Goal: Find contact information: Find contact information

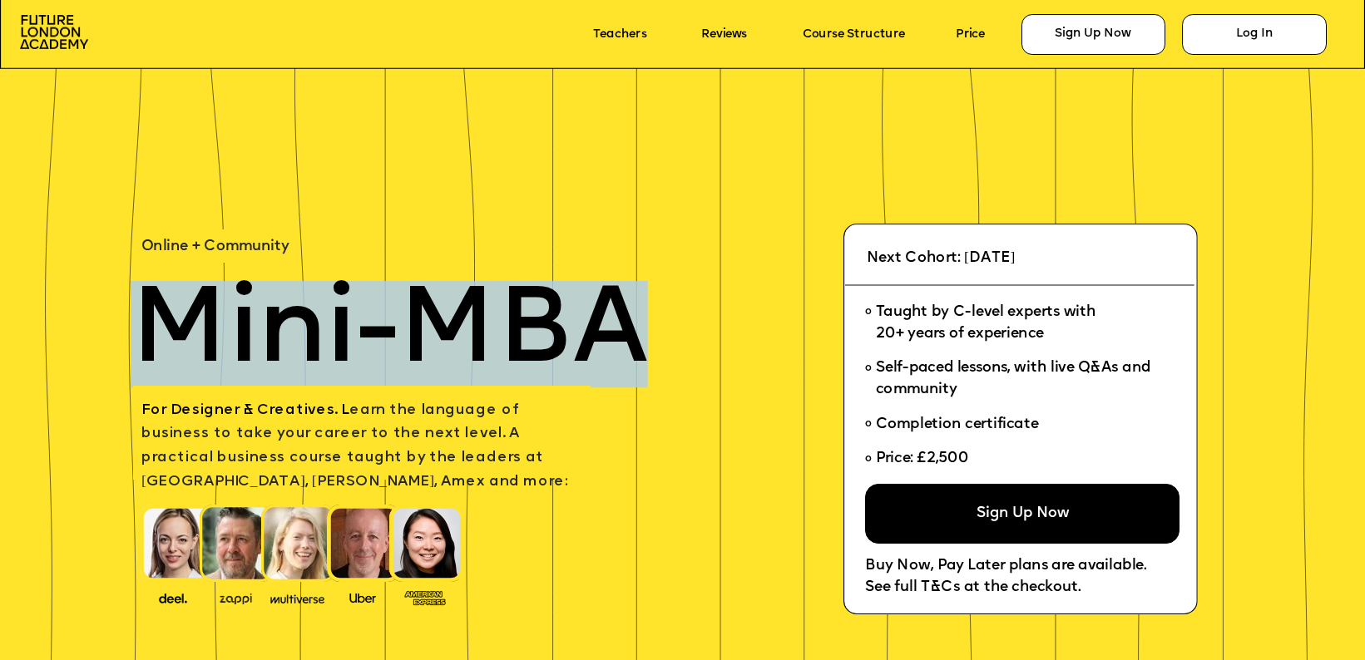
drag, startPoint x: 147, startPoint y: 324, endPoint x: 612, endPoint y: 338, distance: 465.1
click at [612, 338] on span "Mini-MBA" at bounding box center [389, 334] width 517 height 106
click at [931, 518] on div "Sign Up Now" at bounding box center [1022, 514] width 314 height 60
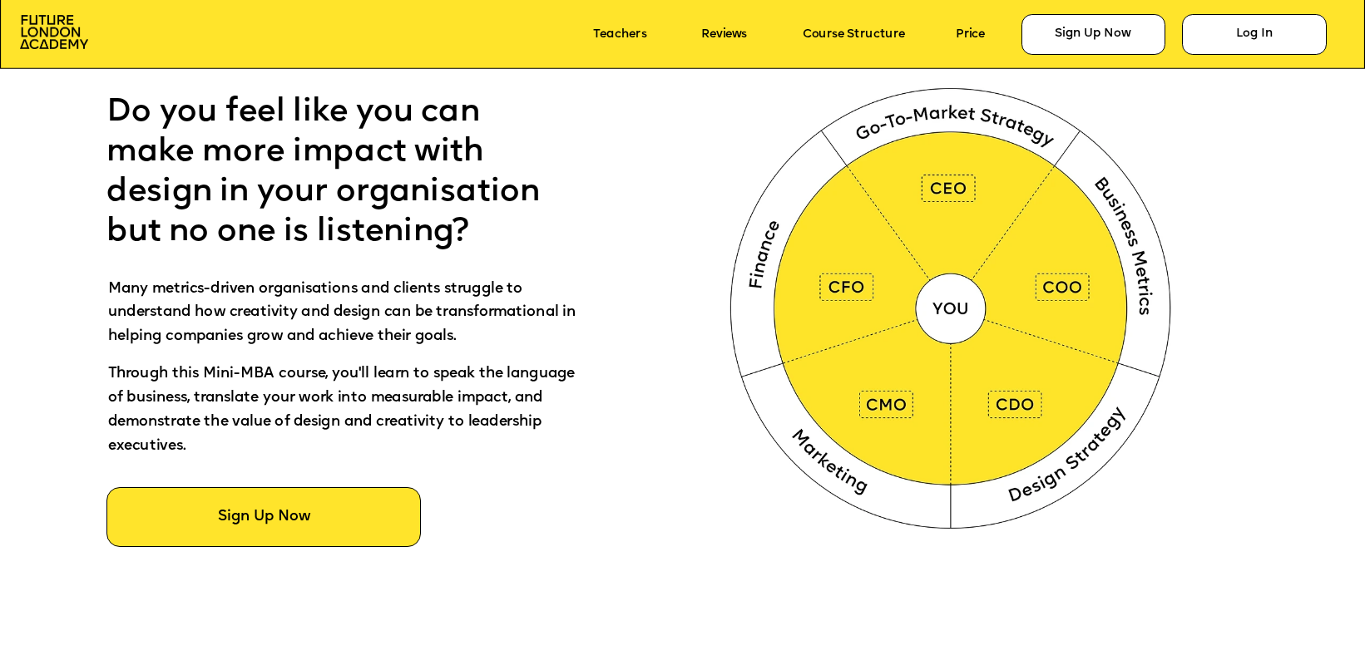
scroll to position [1055, 0]
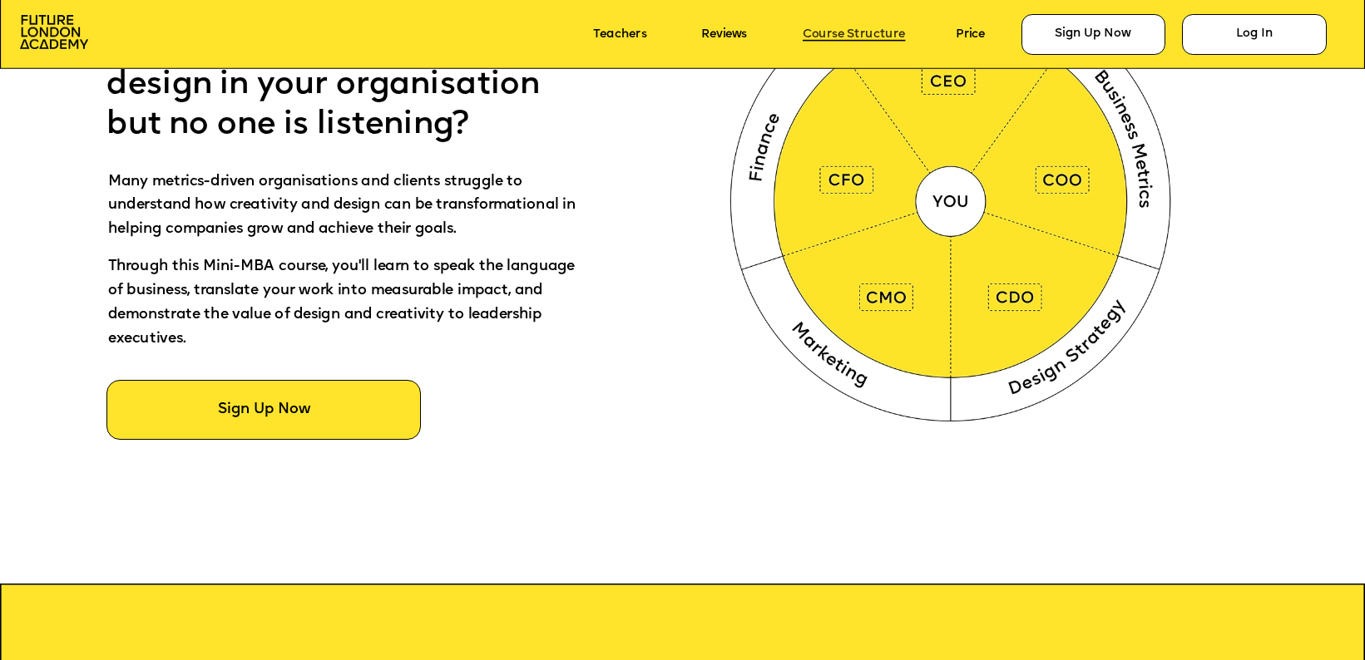
click at [868, 30] on link "Course Structure" at bounding box center [854, 34] width 102 height 13
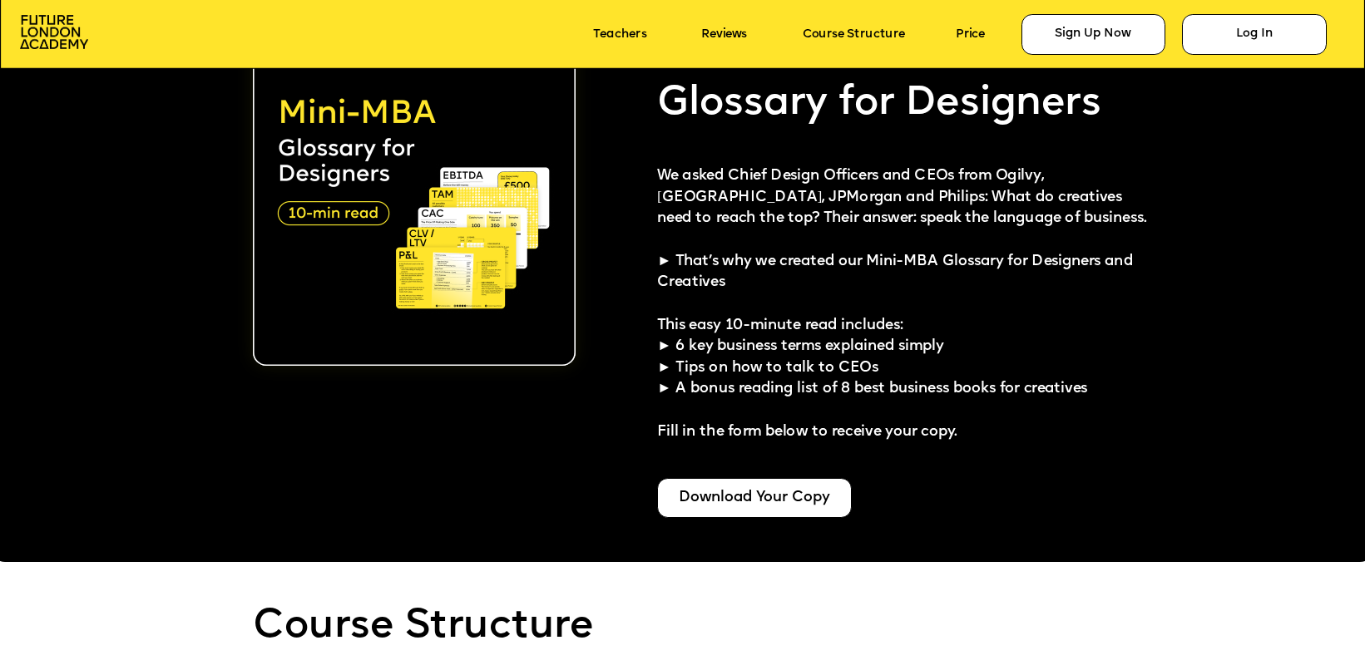
scroll to position [3566, 0]
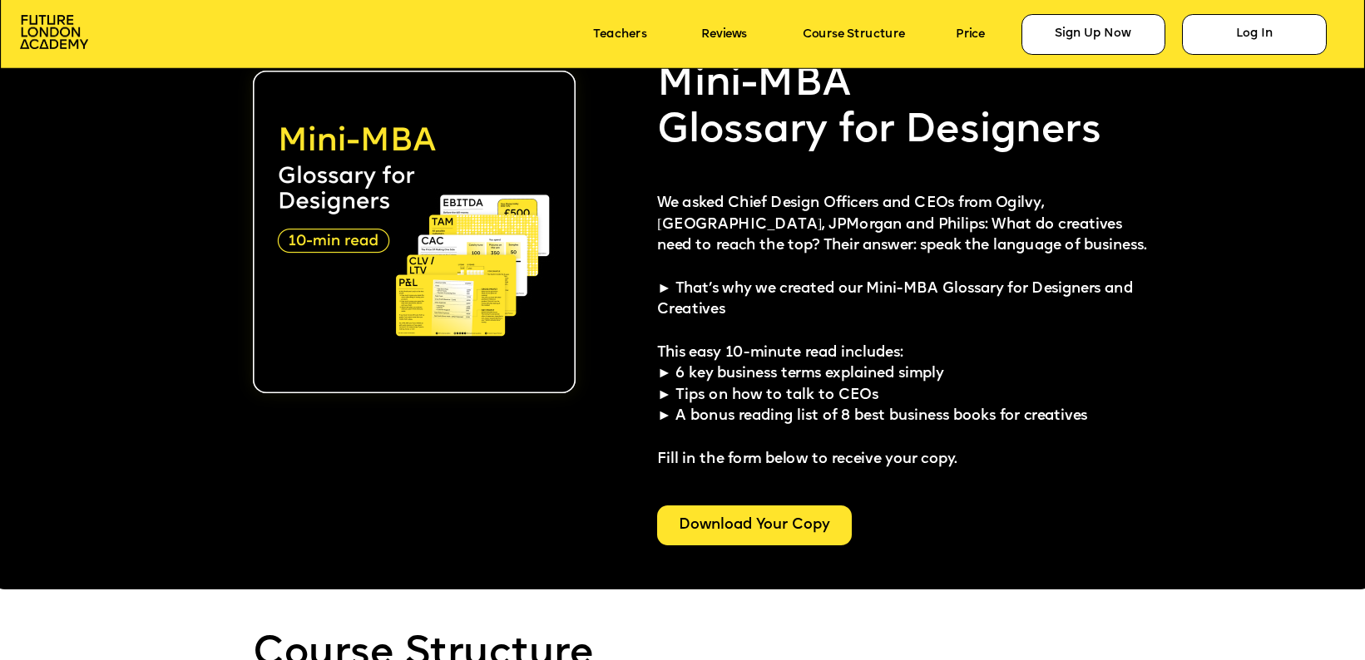
click at [719, 528] on div "Download Your Copy" at bounding box center [754, 526] width 195 height 40
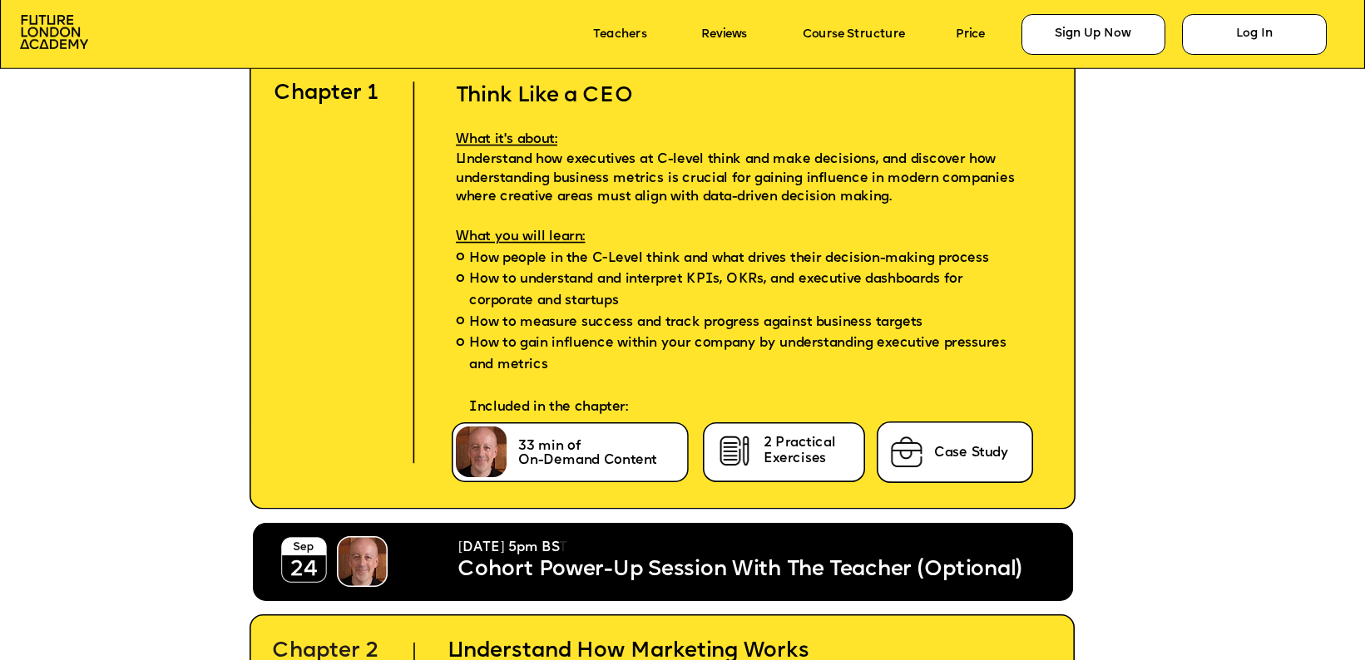
scroll to position [4302, 0]
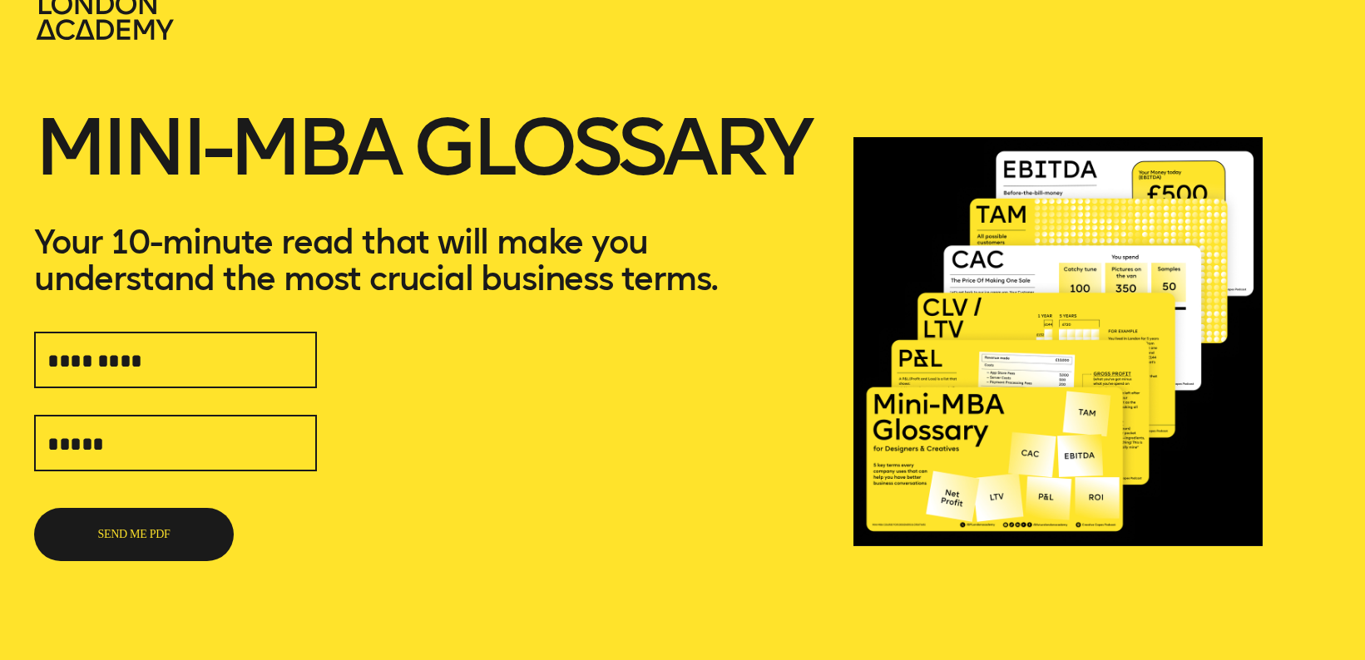
scroll to position [75, 0]
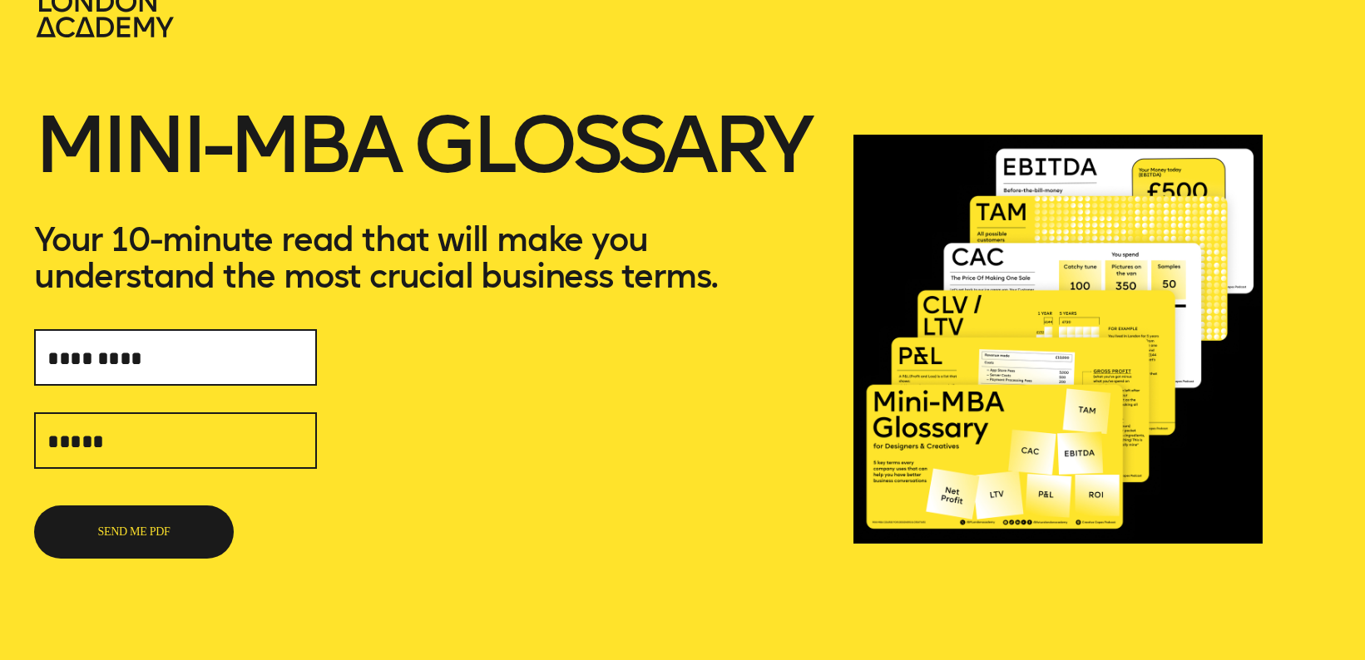
click at [125, 350] on input "text" at bounding box center [175, 357] width 283 height 57
type input "*"
type input "**********"
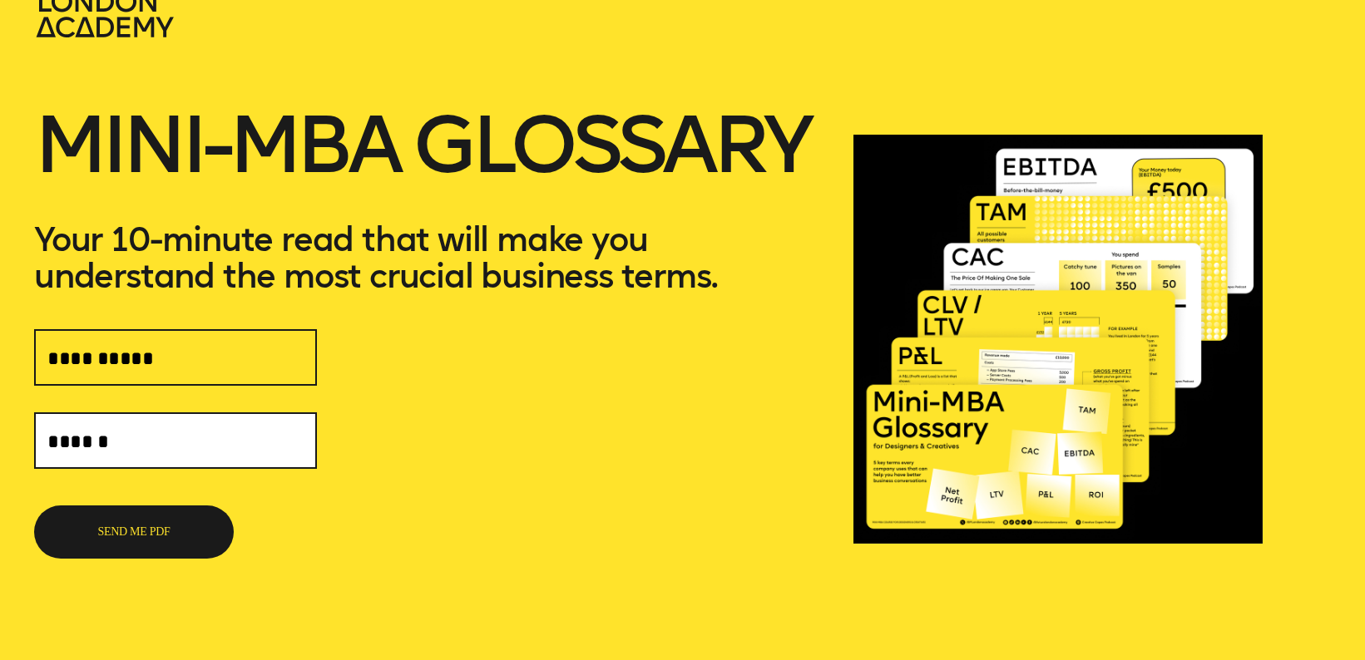
type input "**********"
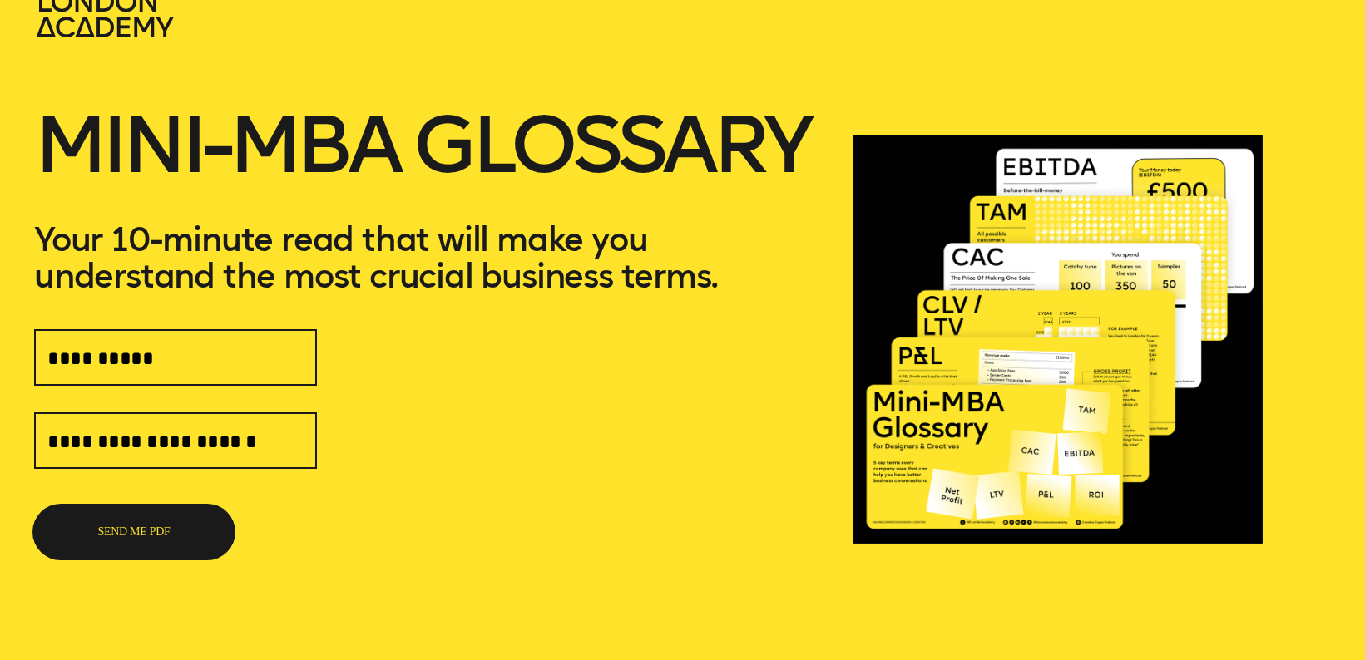
click at [132, 531] on button "SEND ME PDF" at bounding box center [134, 532] width 200 height 53
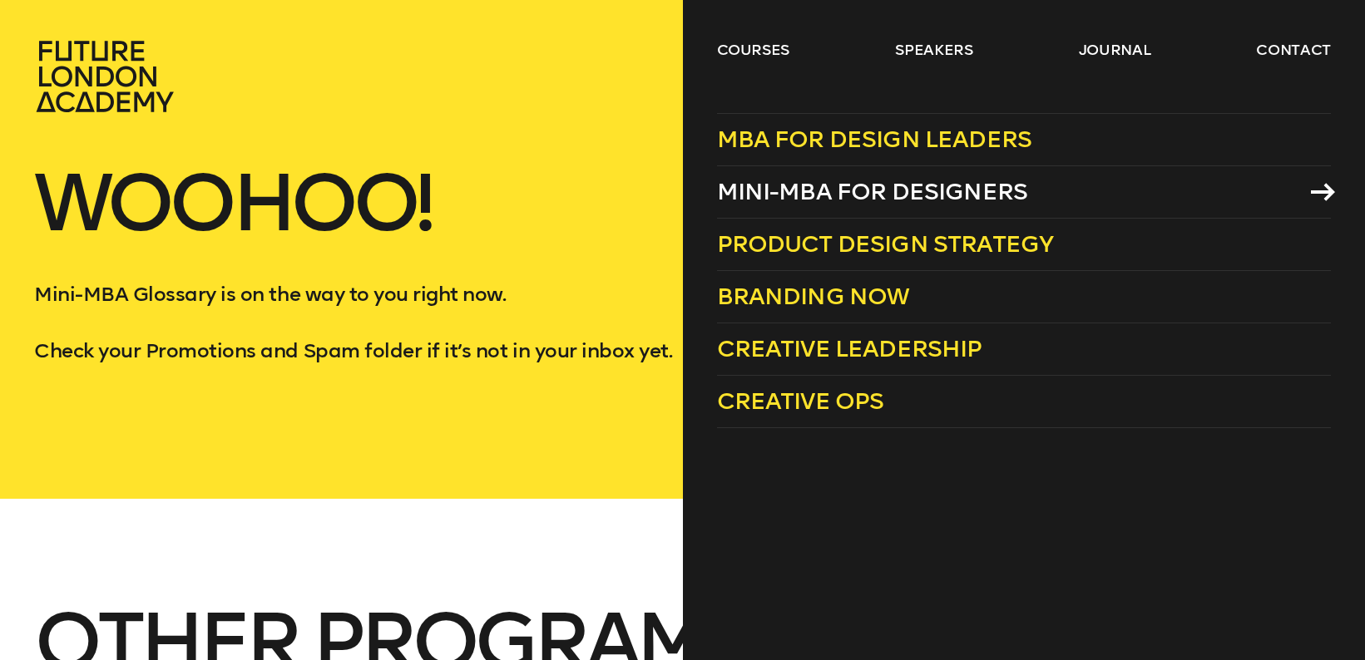
click at [783, 191] on span "Mini-MBA for Designers" at bounding box center [872, 191] width 311 height 27
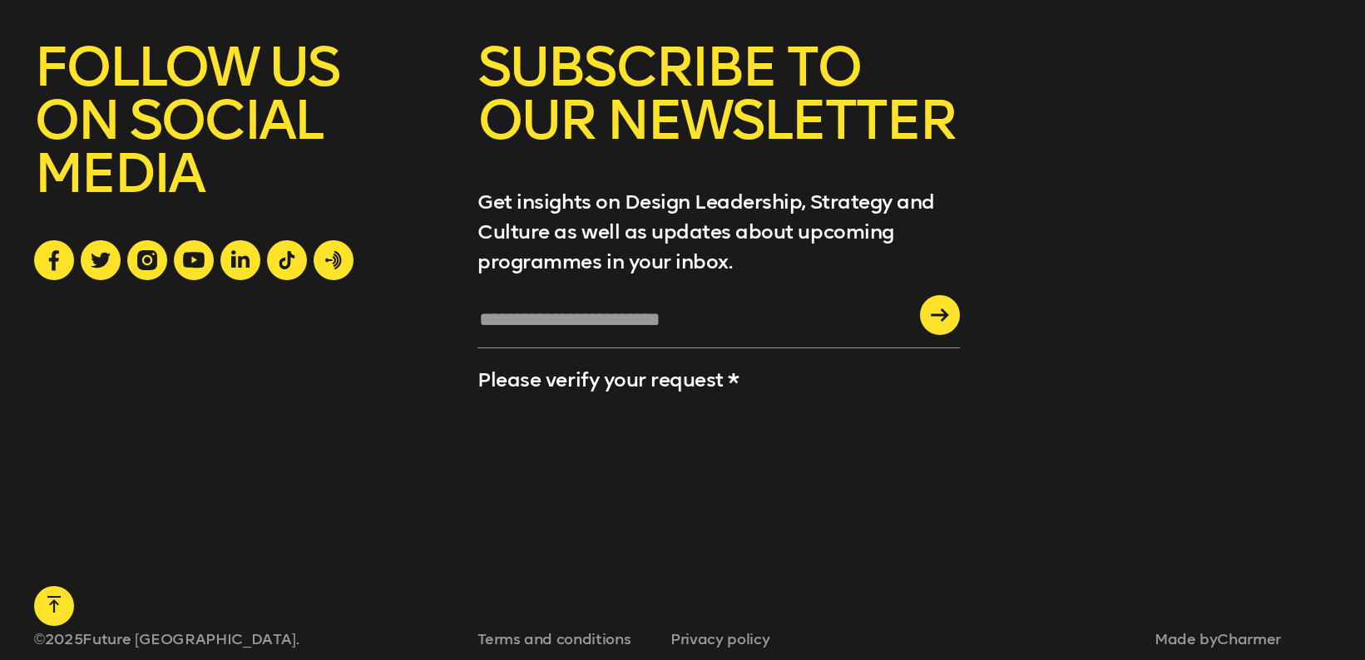
scroll to position [1496, 0]
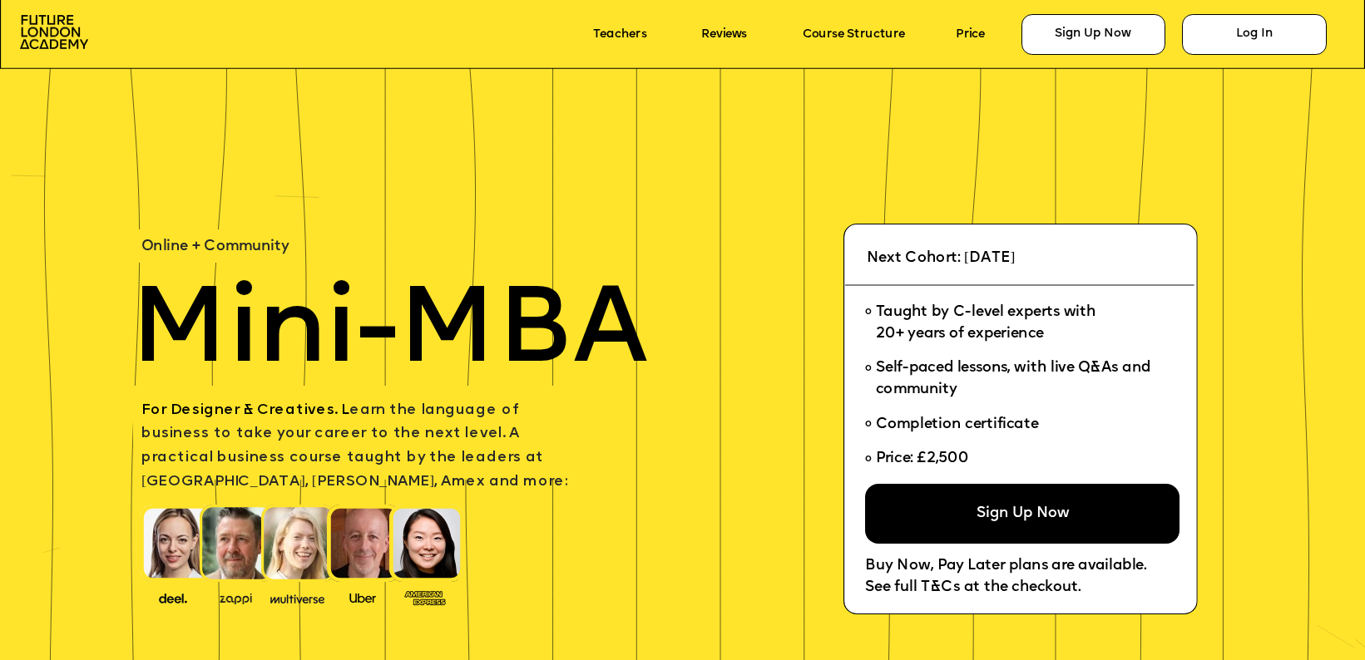
click at [944, 497] on div "Sign Up Now" at bounding box center [1022, 514] width 314 height 60
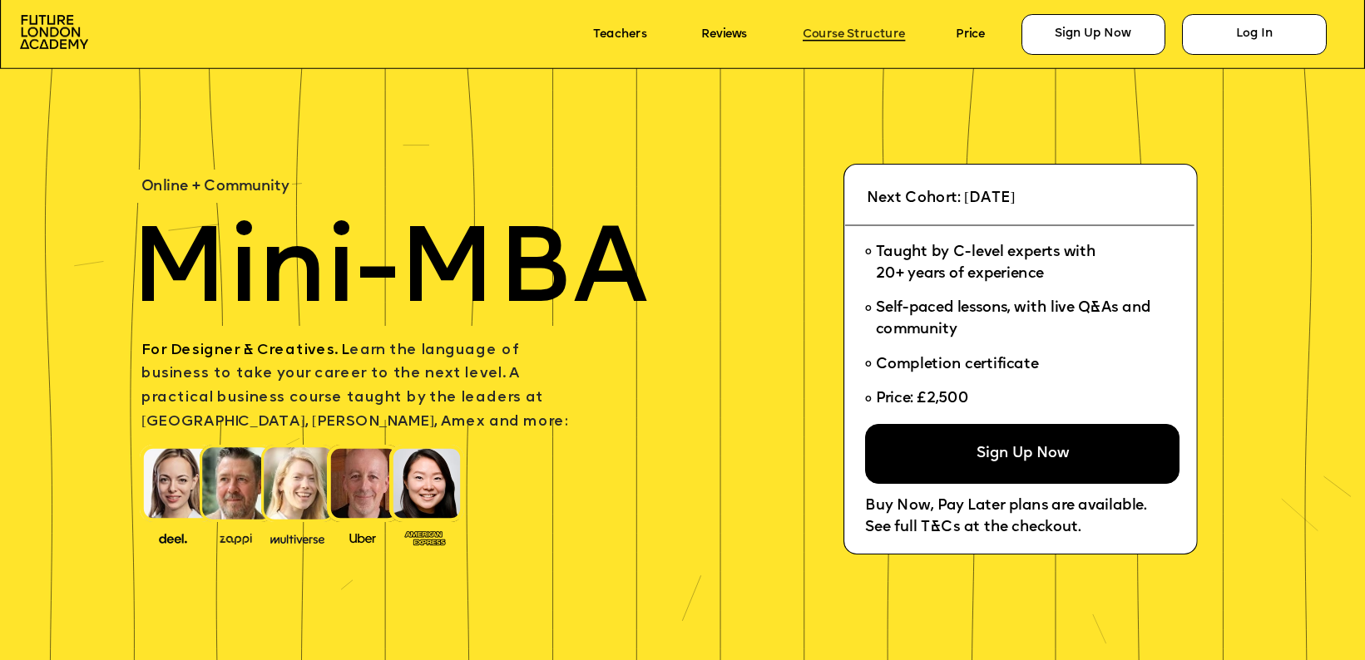
scroll to position [173, 0]
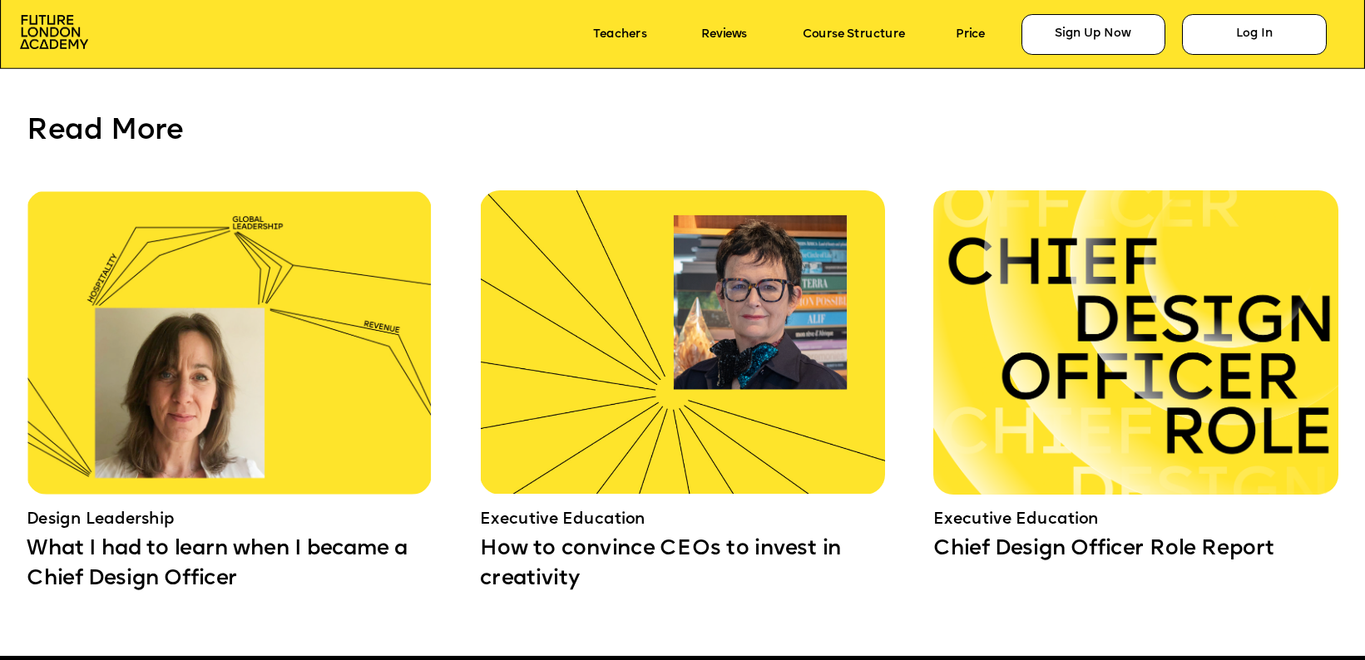
scroll to position [12695, 0]
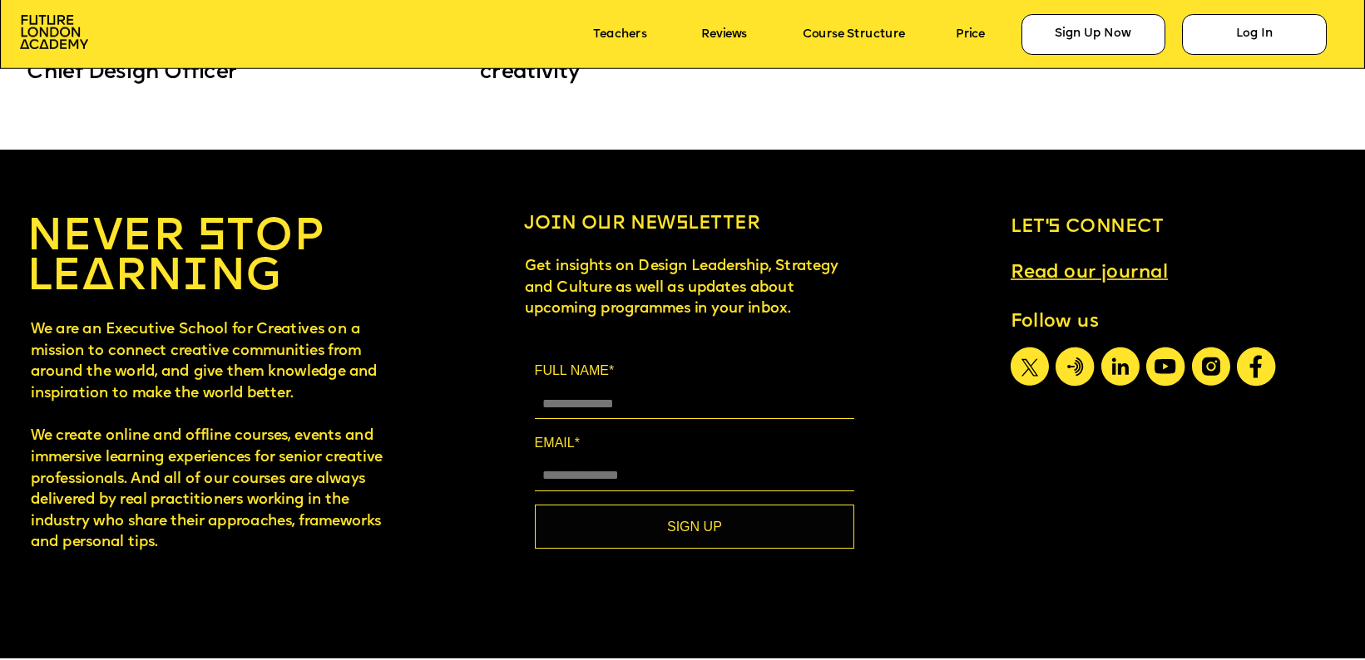
click at [1076, 471] on div at bounding box center [1145, 404] width 5419 height 509
click at [52, 27] on img at bounding box center [54, 32] width 68 height 35
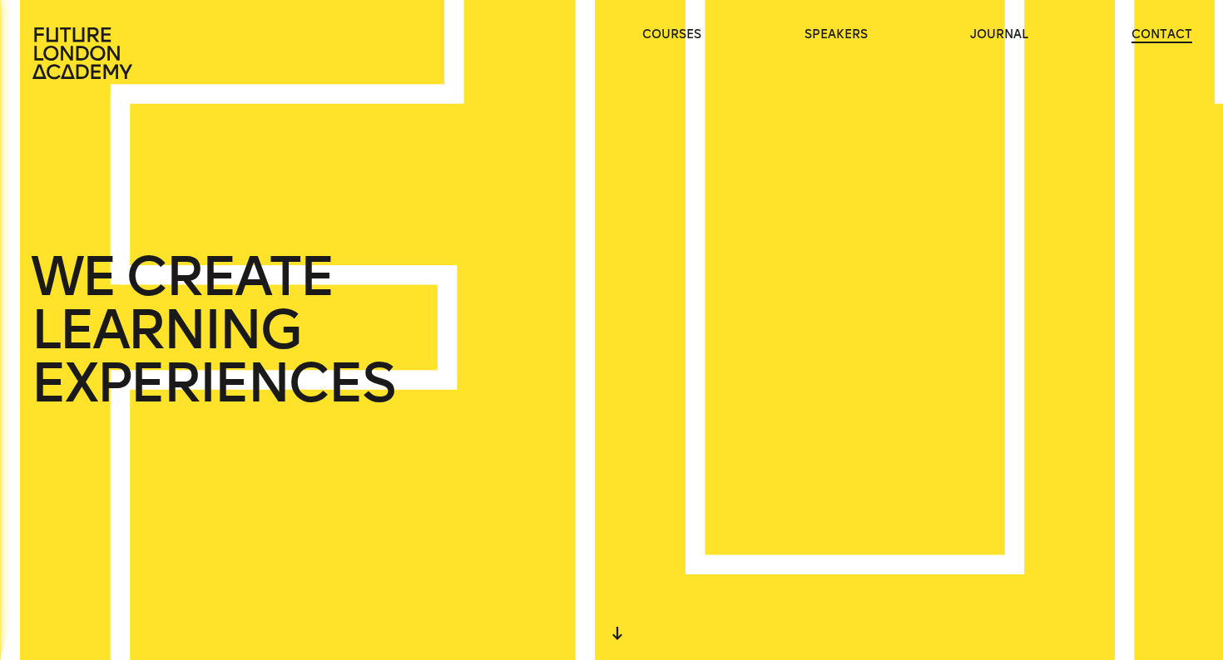
click at [1171, 41] on link "contact" at bounding box center [1161, 35] width 61 height 17
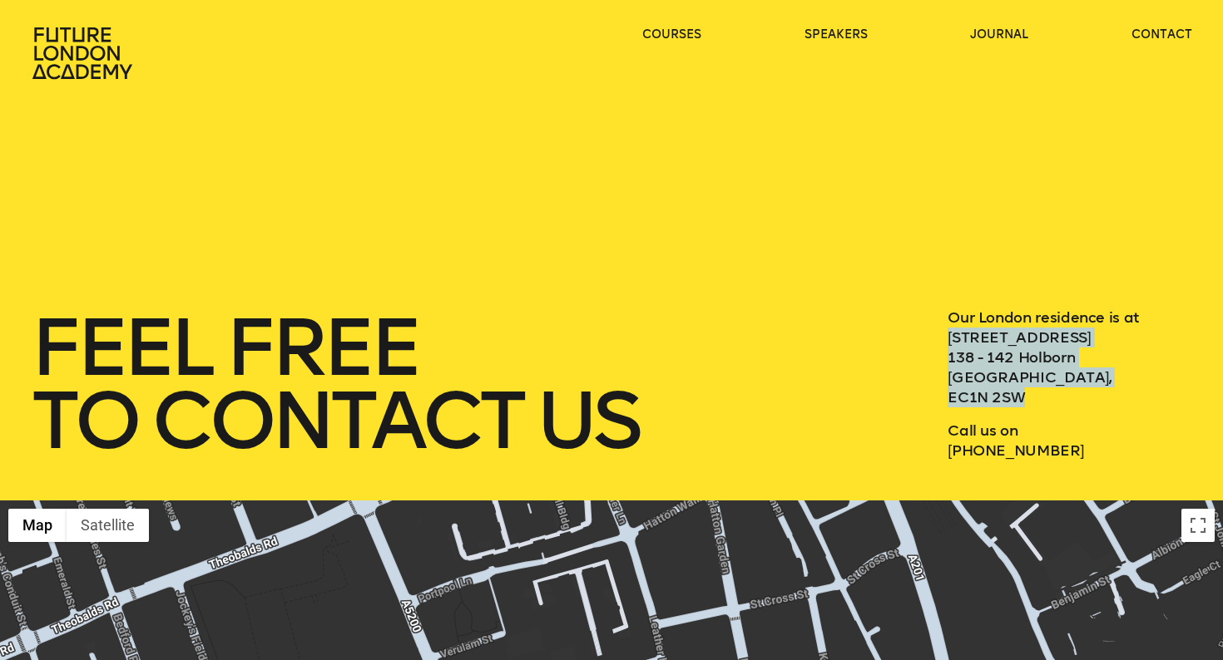
drag, startPoint x: 946, startPoint y: 334, endPoint x: 1031, endPoint y: 395, distance: 104.3
click at [1031, 396] on p "Our London residence is at 3 Waterhouse Square 138 - 142 Holborn London, EC1N 2…" at bounding box center [1069, 358] width 245 height 100
copy p "3 Waterhouse Square 138 - 142 Holborn London, EC1N 2SW"
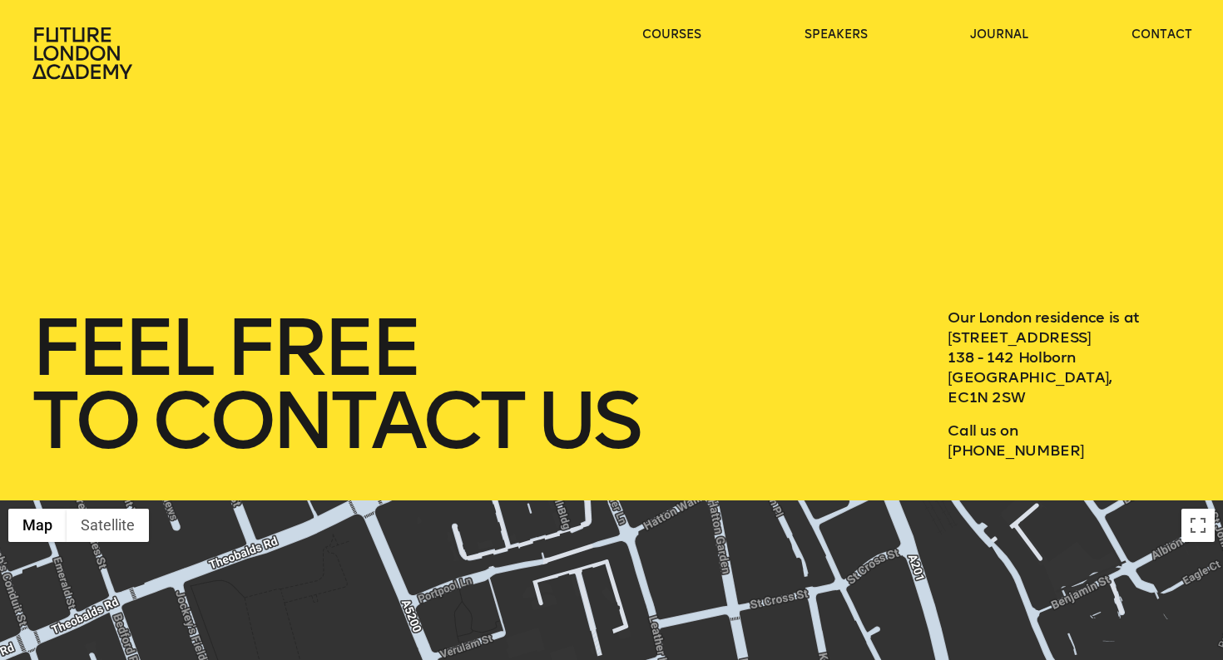
click at [975, 448] on p "Call us on +44 783 4284 611" at bounding box center [1069, 441] width 245 height 40
drag, startPoint x: 949, startPoint y: 452, endPoint x: 1075, endPoint y: 462, distance: 125.9
click at [1075, 462] on div "feel free to contact us Our London residence is at 3 Waterhouse Square 138 - 14…" at bounding box center [611, 250] width 1223 height 501
copy p "+44 783 4284 611"
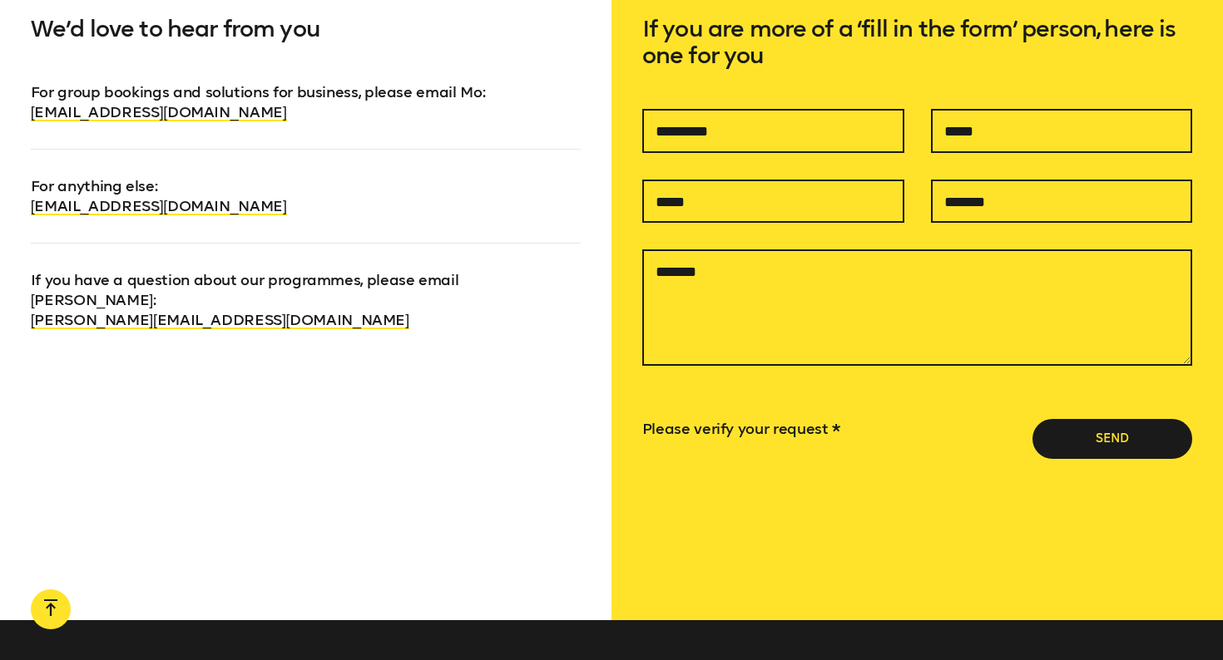
scroll to position [1084, 0]
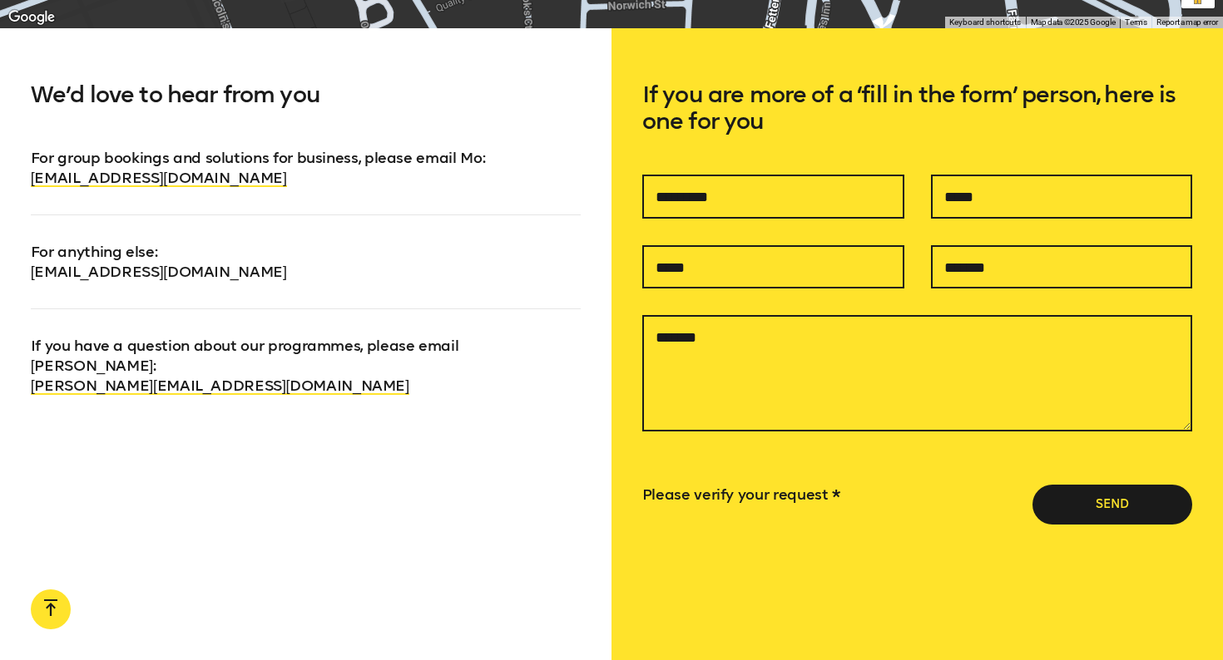
drag, startPoint x: 288, startPoint y: 271, endPoint x: 31, endPoint y: 274, distance: 257.0
click at [31, 274] on p "For anything else : info@futurelondonacademy.co.uk" at bounding box center [306, 248] width 551 height 67
copy link "info@futurelondonacademy.co.uk"
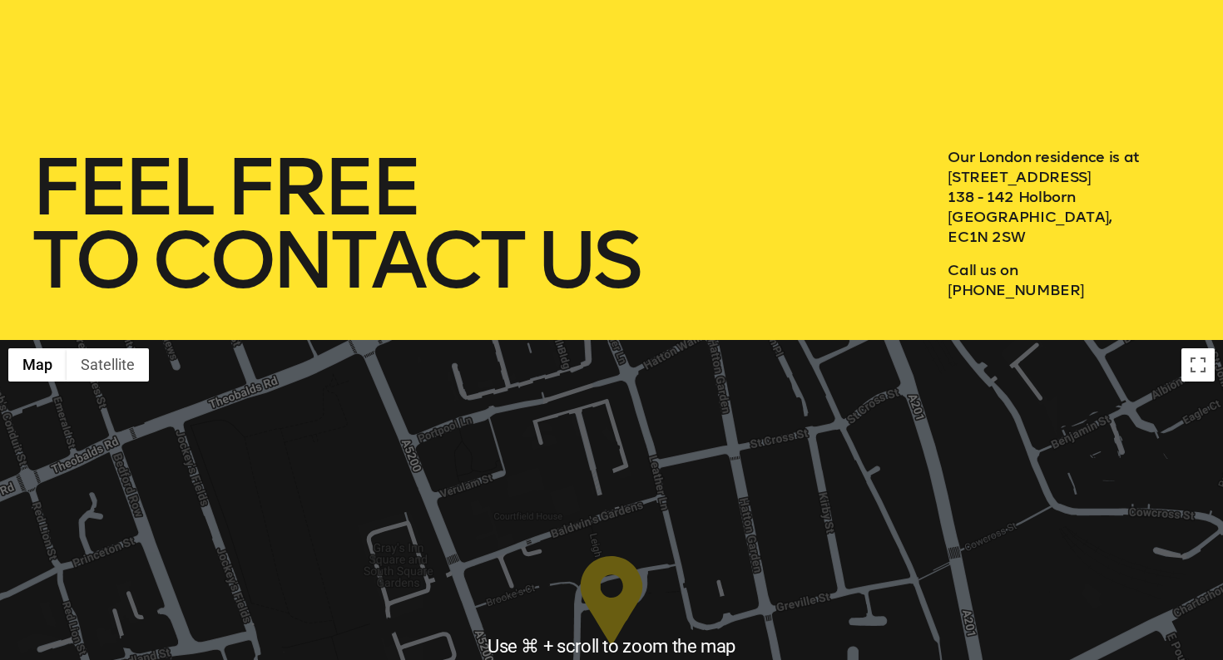
scroll to position [0, 0]
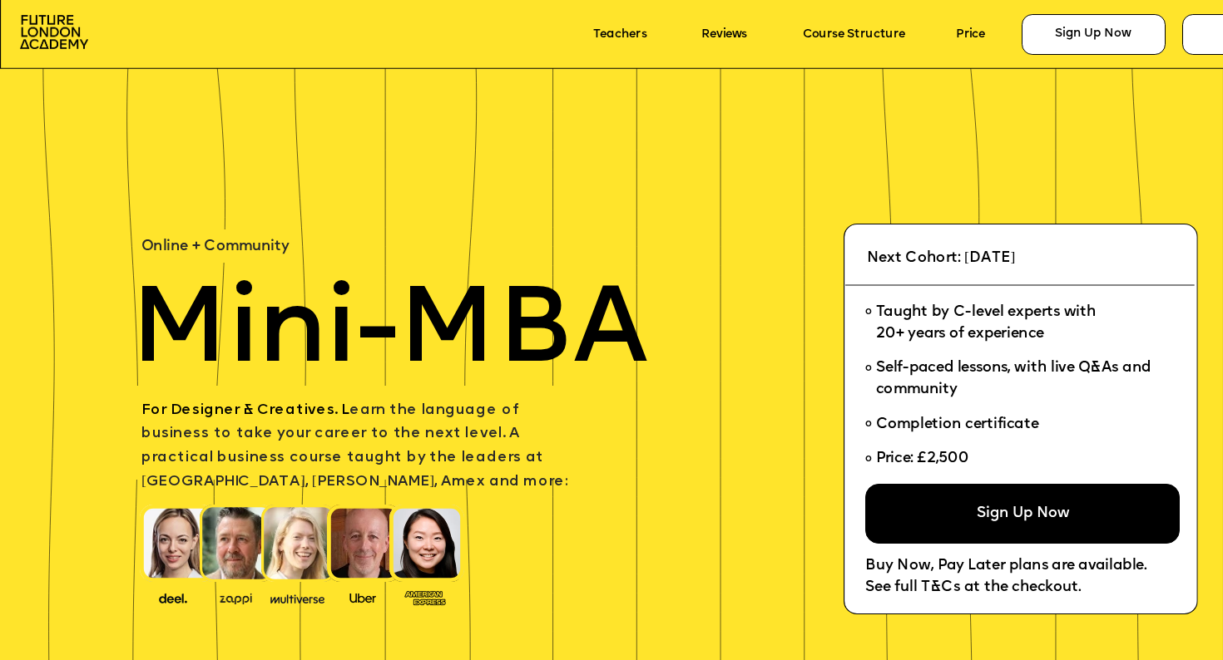
scroll to position [11304, 0]
